Goal: Information Seeking & Learning: Learn about a topic

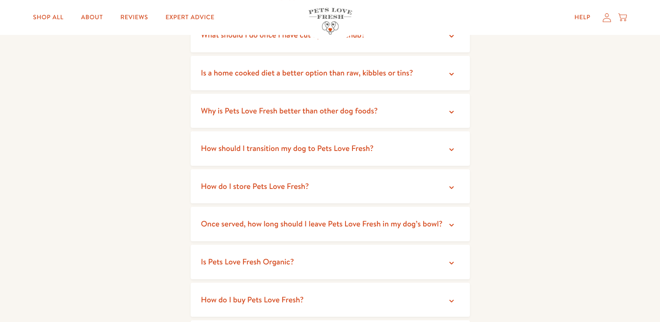
click at [433, 118] on summary "Why is Pets Love Fresh better than other dog foods?" at bounding box center [330, 111] width 279 height 34
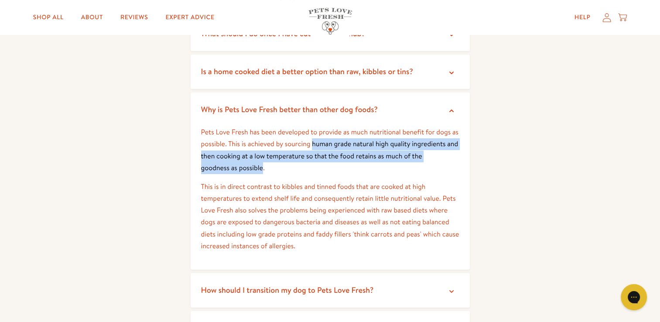
drag, startPoint x: 263, startPoint y: 170, endPoint x: 312, endPoint y: 144, distance: 55.6
click at [312, 144] on p "Pets Love Fresh has been developed to provide as much nutritional benefit for d…" at bounding box center [330, 151] width 258 height 48
copy p "human grade natural high quality ingredients and then cooking at a low temperat…"
click at [449, 110] on icon at bounding box center [451, 110] width 9 height 9
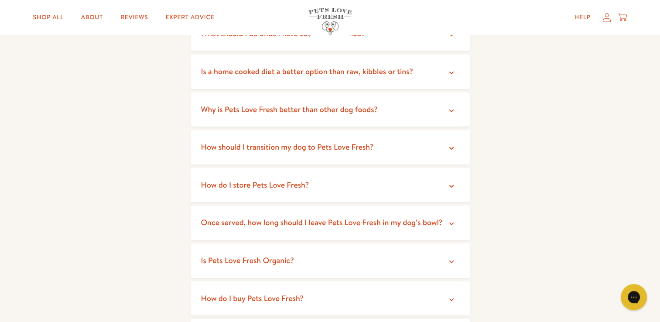
click at [449, 145] on icon at bounding box center [451, 148] width 9 height 9
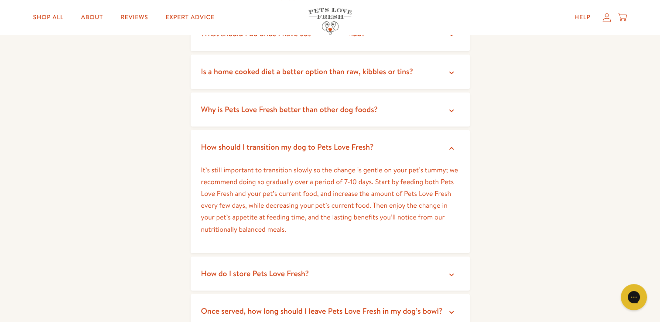
click at [449, 145] on icon at bounding box center [451, 148] width 9 height 9
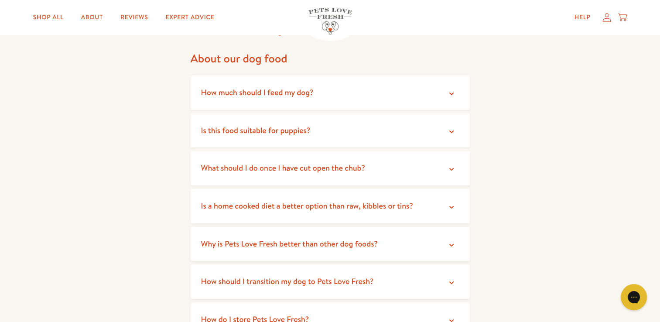
scroll to position [66, 0]
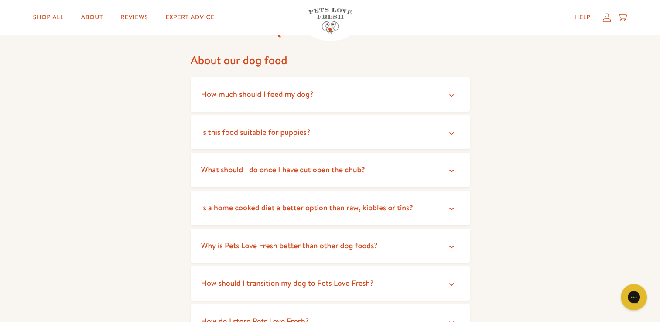
click at [446, 207] on summary "Is a home cooked diet a better option than raw, kibbles or tins?" at bounding box center [330, 208] width 279 height 34
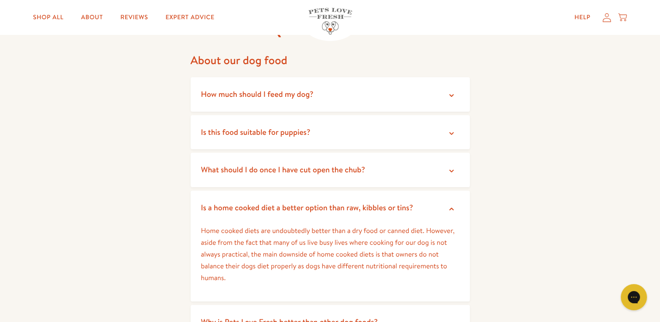
click at [446, 207] on summary "Is a home cooked diet a better option than raw, kibbles or tins?" at bounding box center [330, 208] width 279 height 34
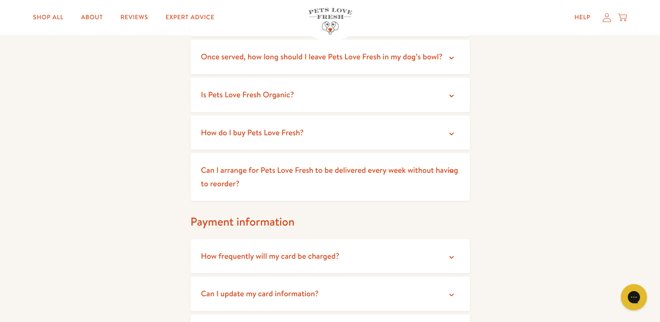
scroll to position [380, 0]
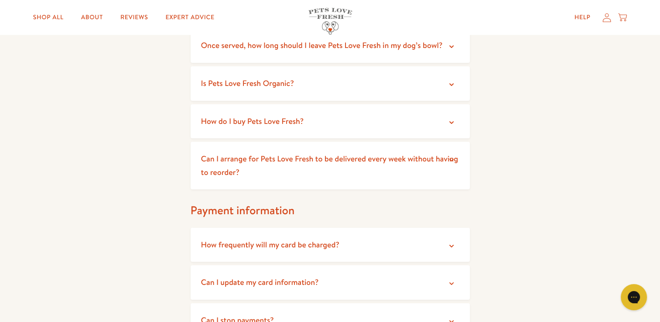
click at [449, 167] on summary "Can I arrange for Pets Love Fresh to be delivered every week without having to …" at bounding box center [330, 166] width 279 height 48
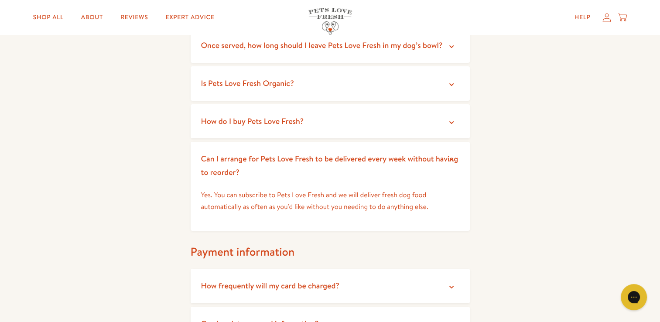
click at [449, 167] on summary "Can I arrange for Pets Love Fresh to be delivered every week without having to …" at bounding box center [330, 166] width 279 height 48
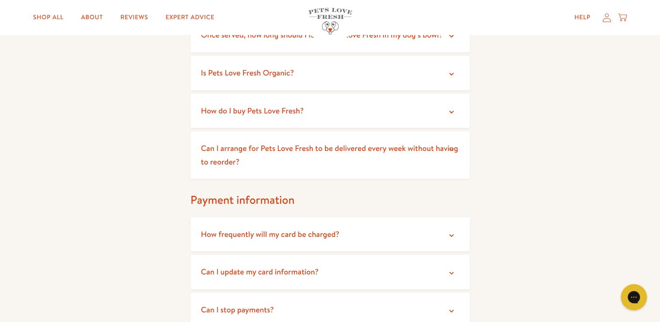
scroll to position [0, 0]
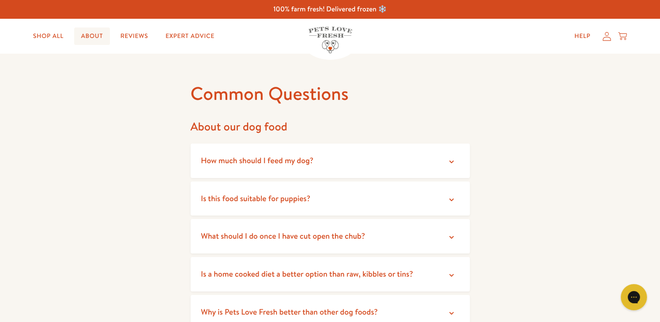
click at [91, 43] on link "About" at bounding box center [92, 35] width 36 height 17
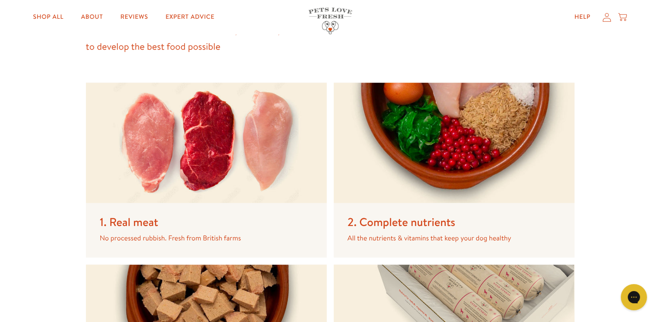
scroll to position [1181, 0]
click at [175, 195] on img at bounding box center [206, 142] width 241 height 120
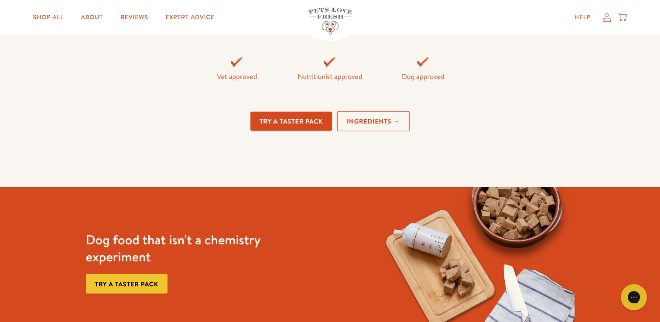
scroll to position [1997, 0]
click at [389, 123] on link "Ingredients →" at bounding box center [373, 121] width 72 height 21
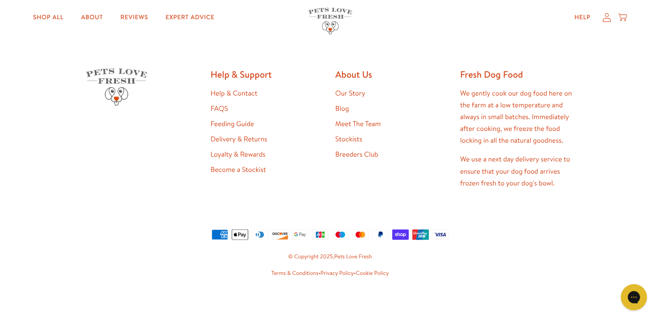
scroll to position [2417, 0]
click at [350, 98] on link "Our Story" at bounding box center [351, 94] width 30 height 10
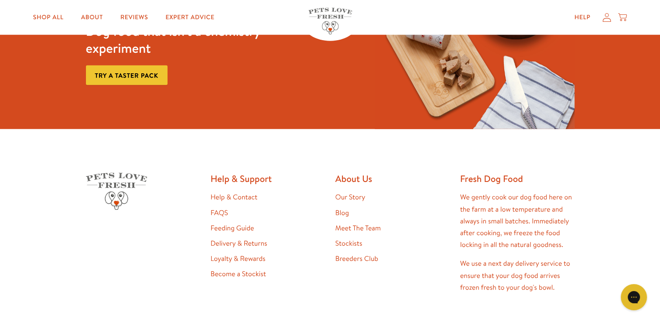
scroll to position [2204, 0]
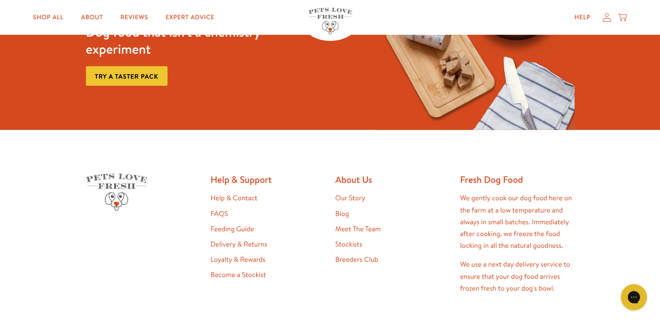
click at [312, 11] on img at bounding box center [331, 21] width 44 height 27
